Goal: Task Accomplishment & Management: Complete application form

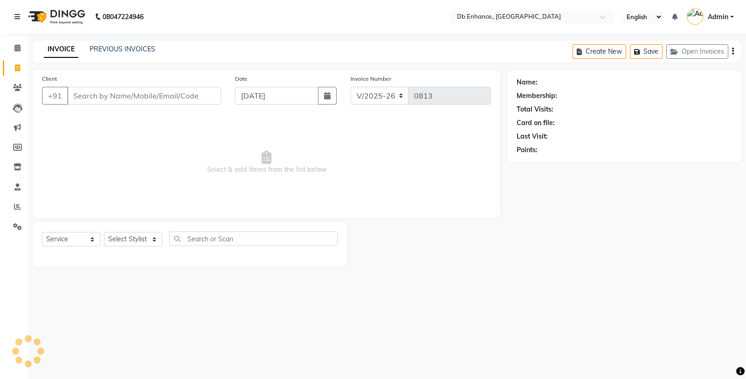
select select "4474"
select select "service"
click at [158, 100] on input "Client" at bounding box center [144, 96] width 154 height 18
click at [171, 100] on input "Client" at bounding box center [144, 96] width 154 height 18
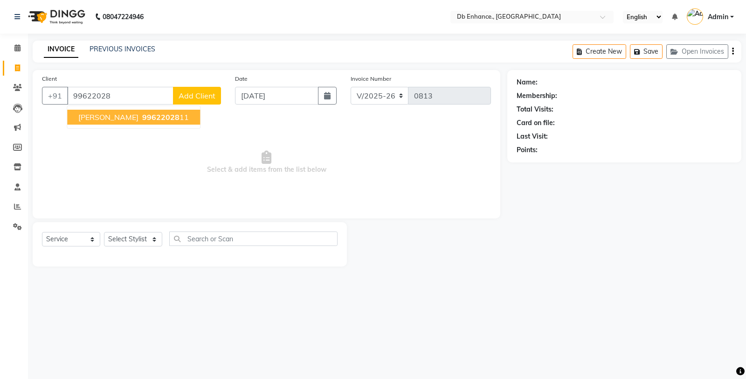
click at [144, 122] on button "sandhya mam 99622028 11" at bounding box center [133, 117] width 133 height 15
type input "9962202811"
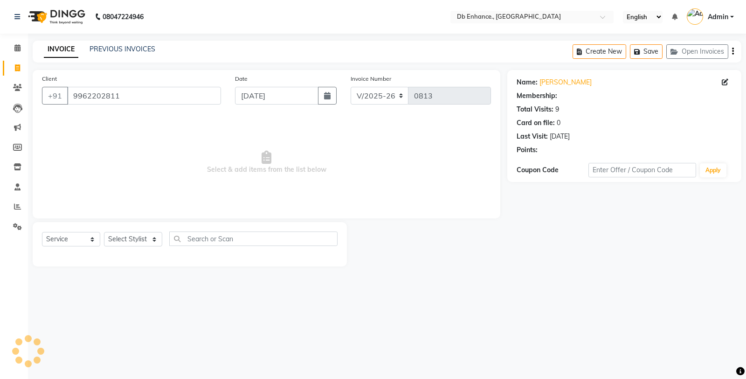
select select "1: Object"
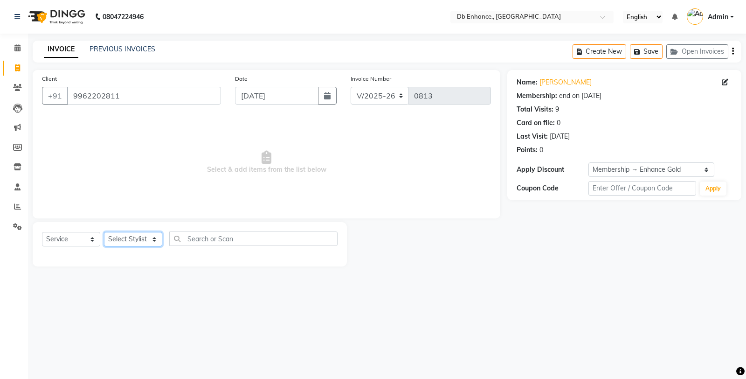
click at [157, 241] on select "Select Stylist [PERSON_NAME] [PERSON_NAME] nishat [PERSON_NAME] [PERSON_NAME] U…" at bounding box center [133, 239] width 58 height 14
select select "25380"
click at [104, 232] on select "Select Stylist [PERSON_NAME] [PERSON_NAME] nishat [PERSON_NAME] [PERSON_NAME] U…" at bounding box center [133, 239] width 58 height 14
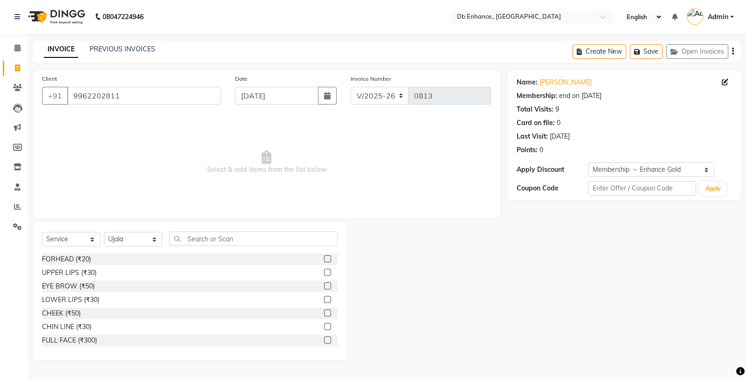
click at [324, 286] on label at bounding box center [327, 285] width 7 height 7
click at [324, 286] on input "checkbox" at bounding box center [327, 286] width 6 height 6
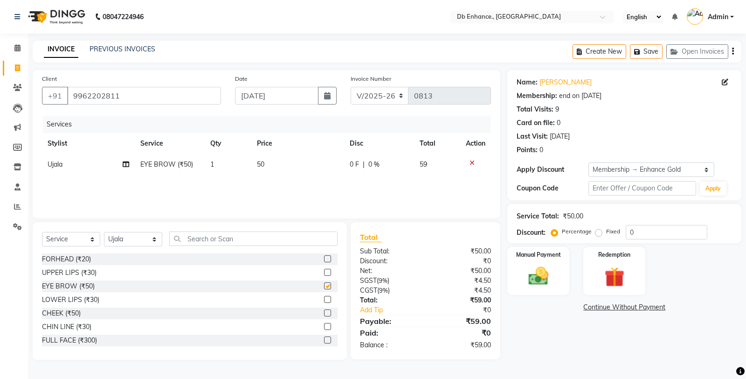
checkbox input "false"
click at [231, 240] on input "text" at bounding box center [253, 238] width 168 height 14
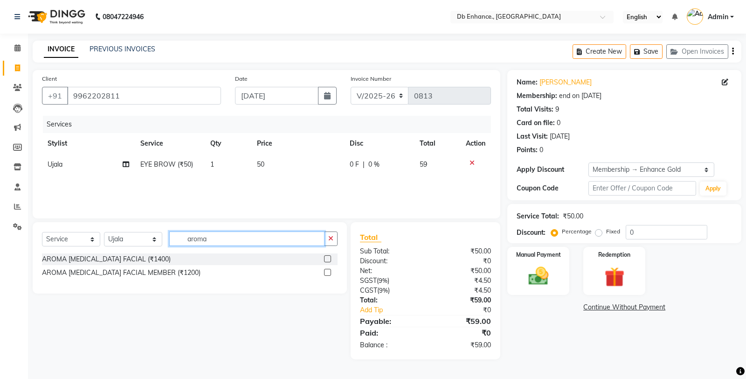
type input "aroma"
click at [328, 273] on label at bounding box center [327, 272] width 7 height 7
click at [328, 273] on input "checkbox" at bounding box center [327, 272] width 6 height 6
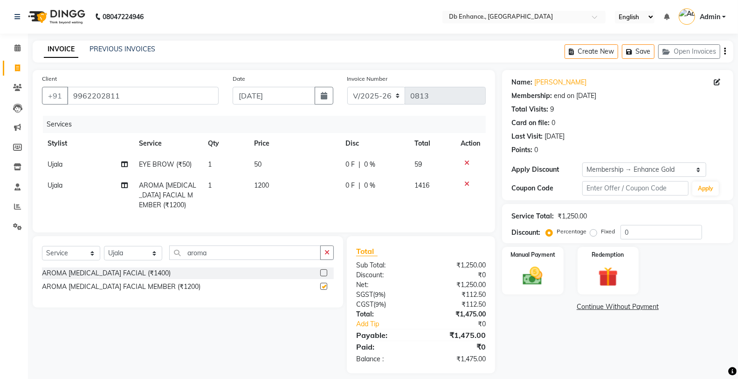
checkbox input "false"
click at [311, 260] on input "aroma" at bounding box center [245, 252] width 152 height 14
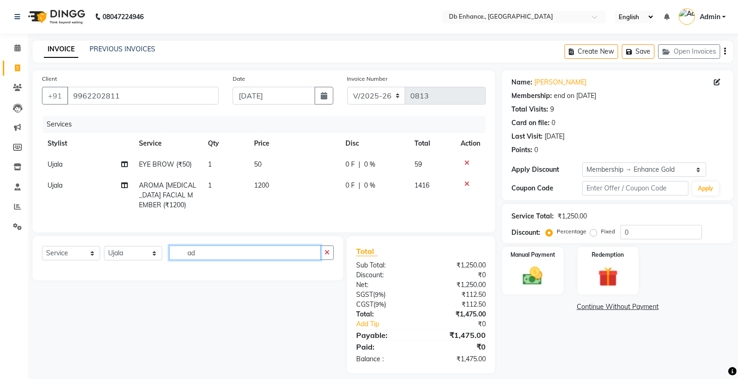
type input "a"
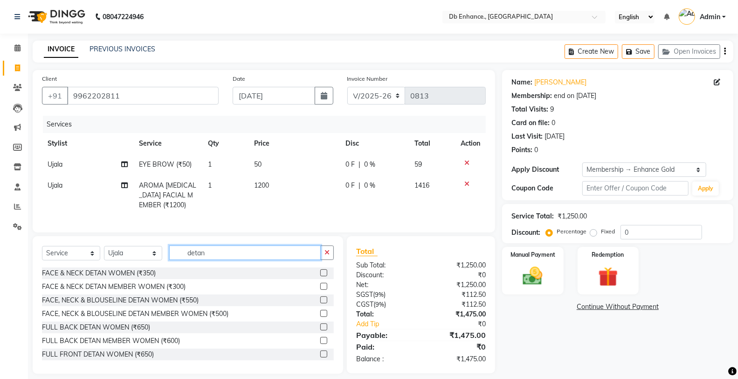
type input "detan"
click at [320, 290] on label at bounding box center [323, 286] width 7 height 7
click at [320, 290] on input "checkbox" at bounding box center [323, 286] width 6 height 6
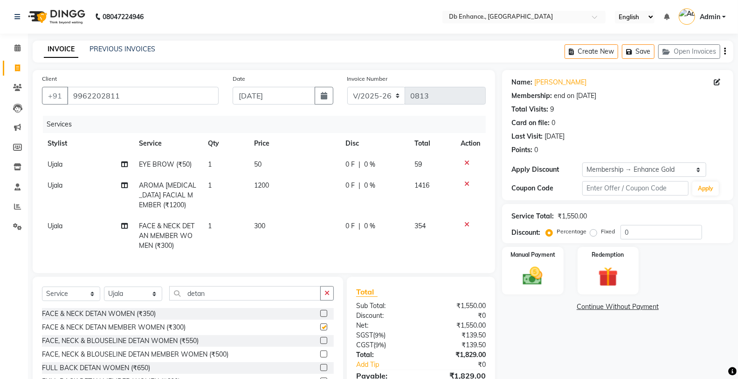
checkbox input "false"
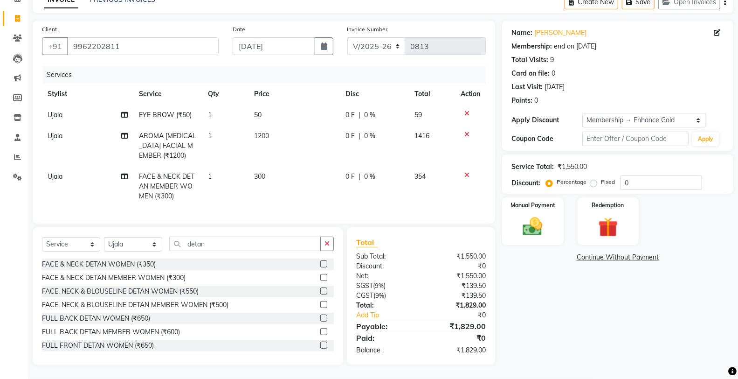
scroll to position [57, 0]
